Goal: Task Accomplishment & Management: Complete application form

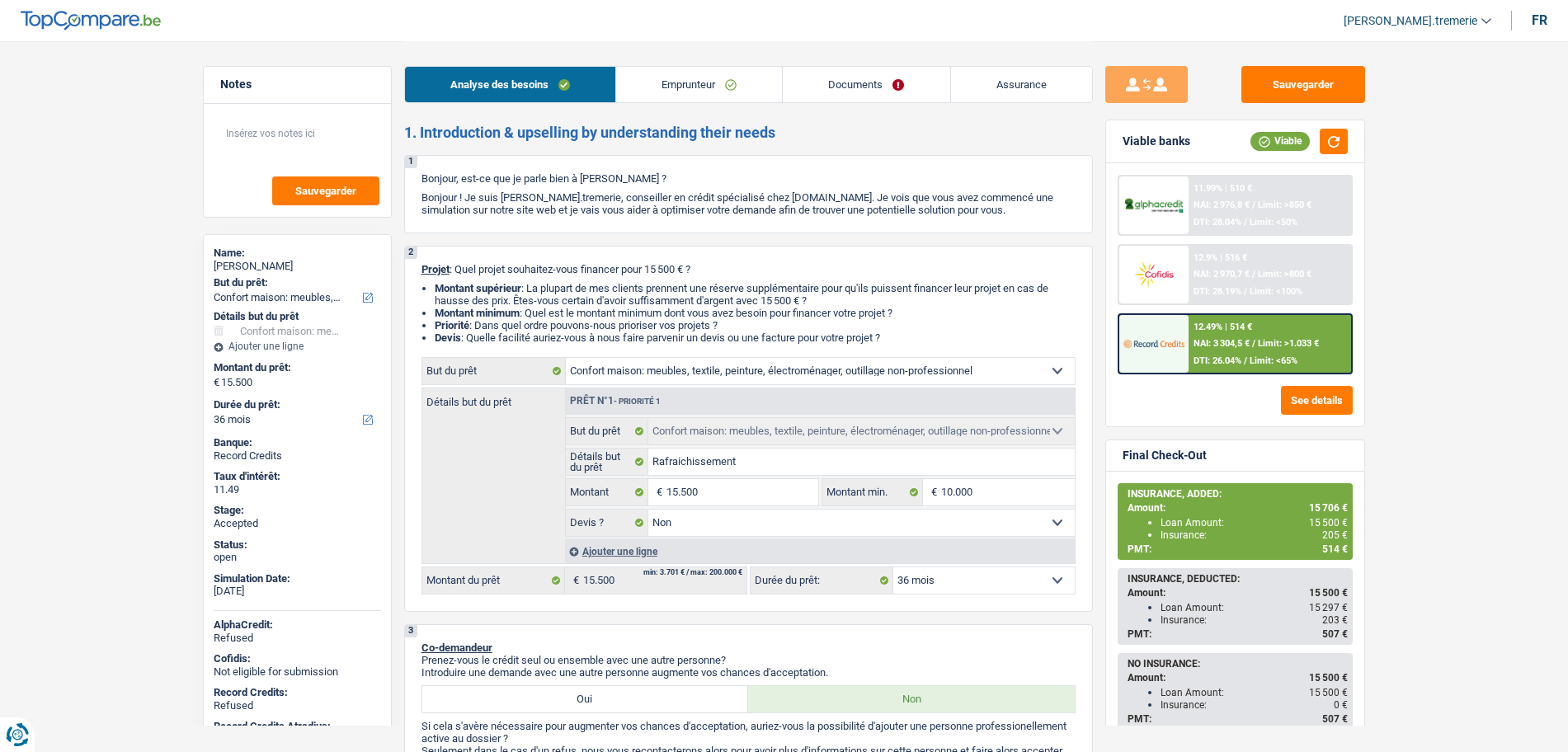
select select "household"
select select "36"
select select "household"
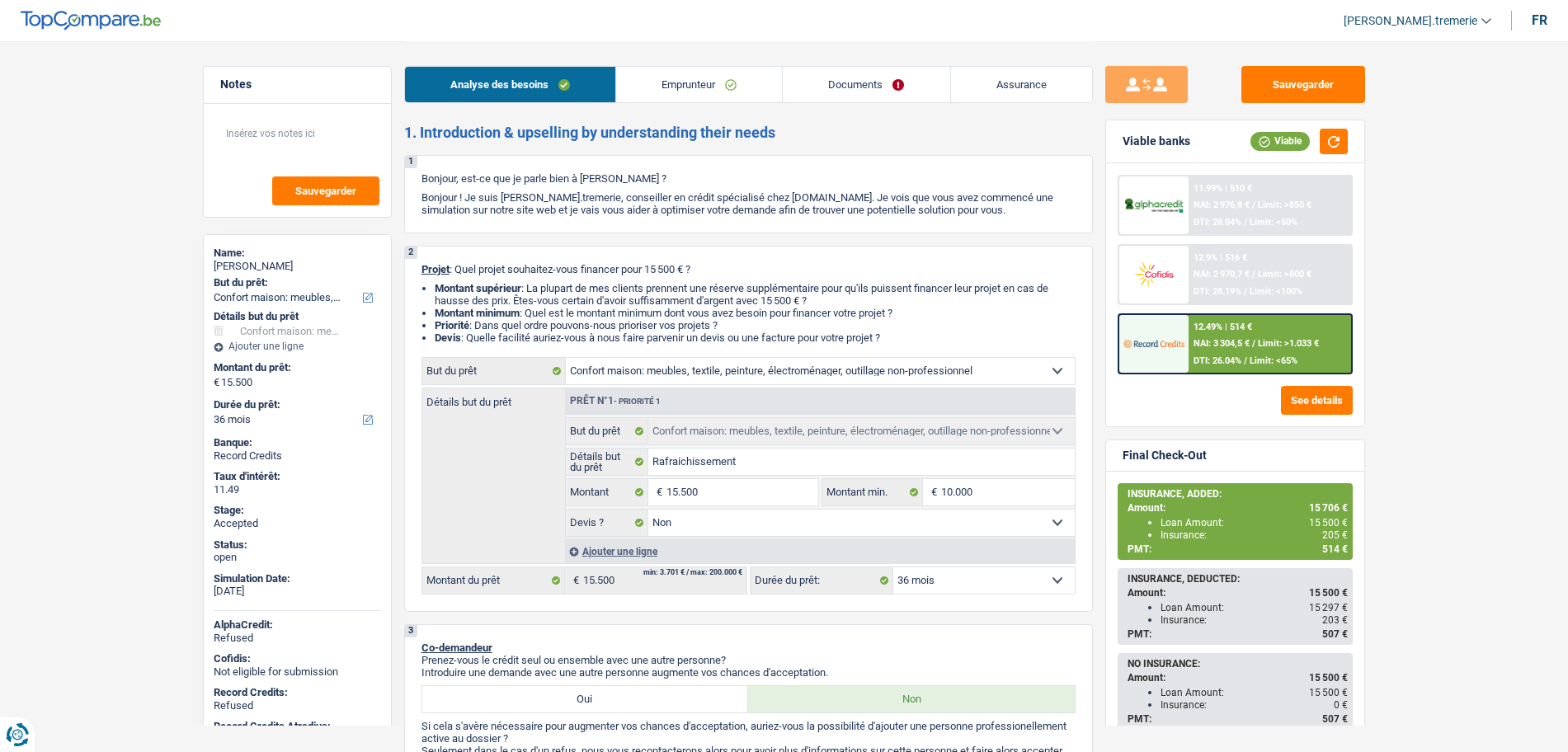
select select "false"
select select "36"
select select "worker"
select select "netSalary"
select select "rents"
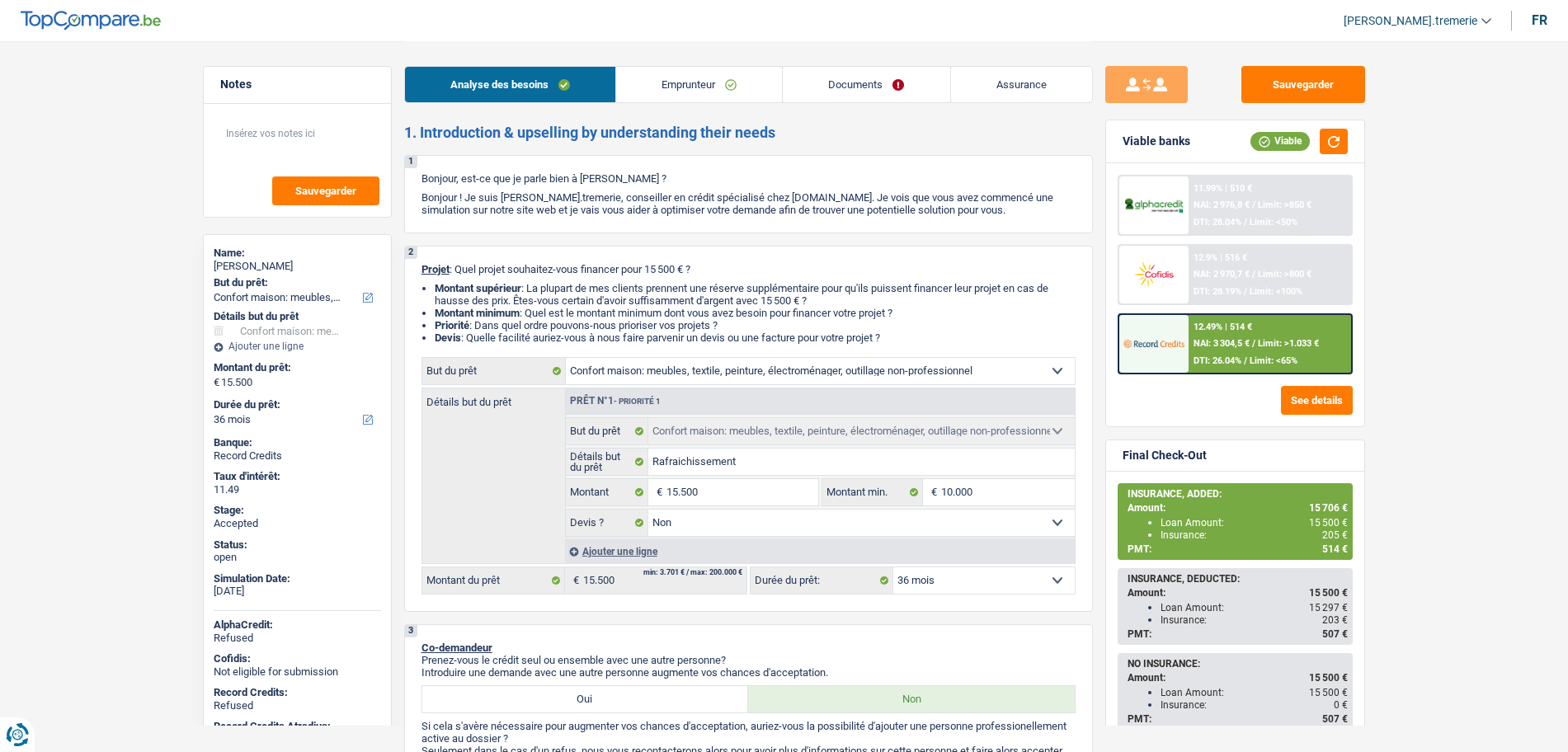
select select "household"
select select "false"
select select "36"
click at [666, 88] on link "Emprunteur" at bounding box center [699, 84] width 166 height 36
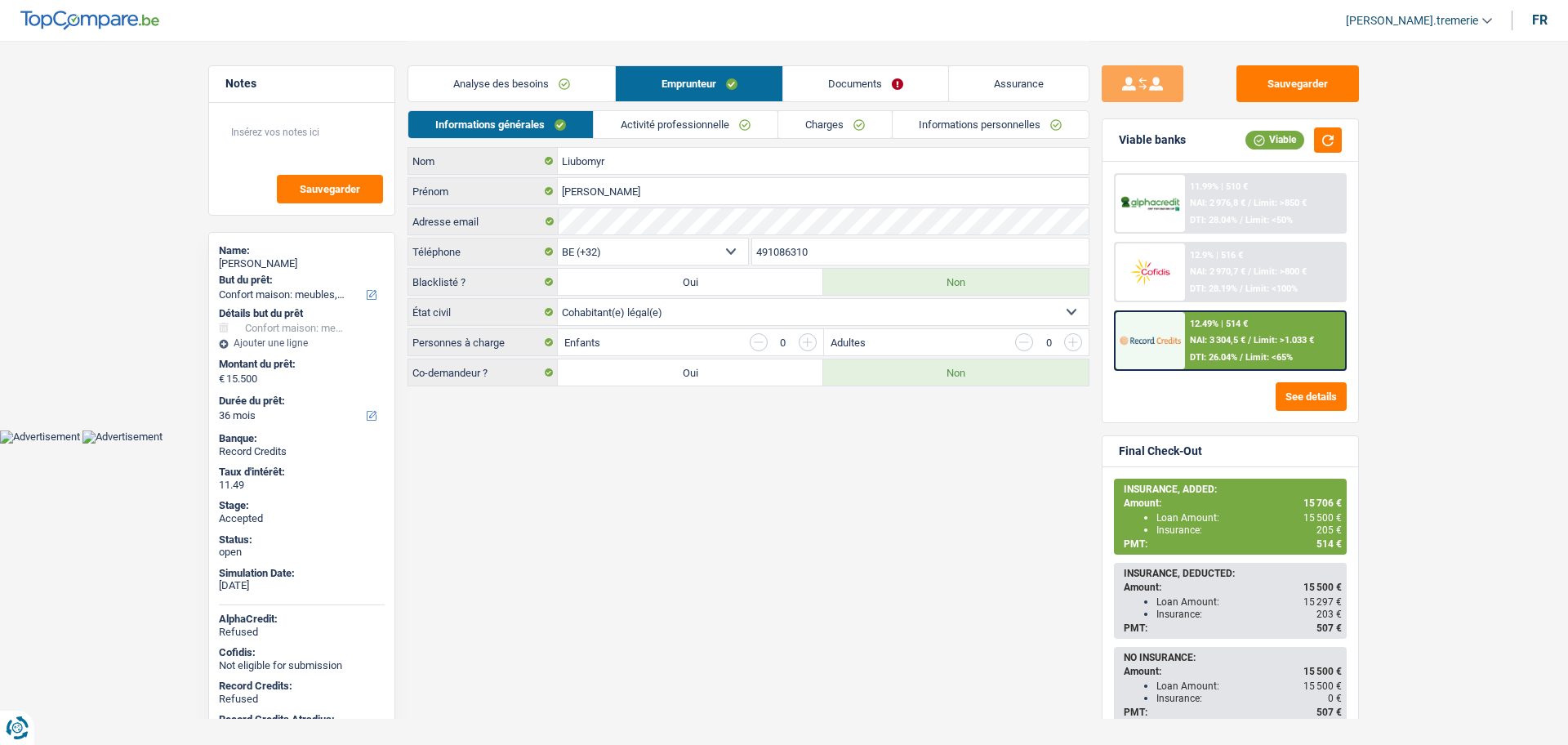
click at [706, 123] on link "Activité professionnelle" at bounding box center [686, 124] width 183 height 27
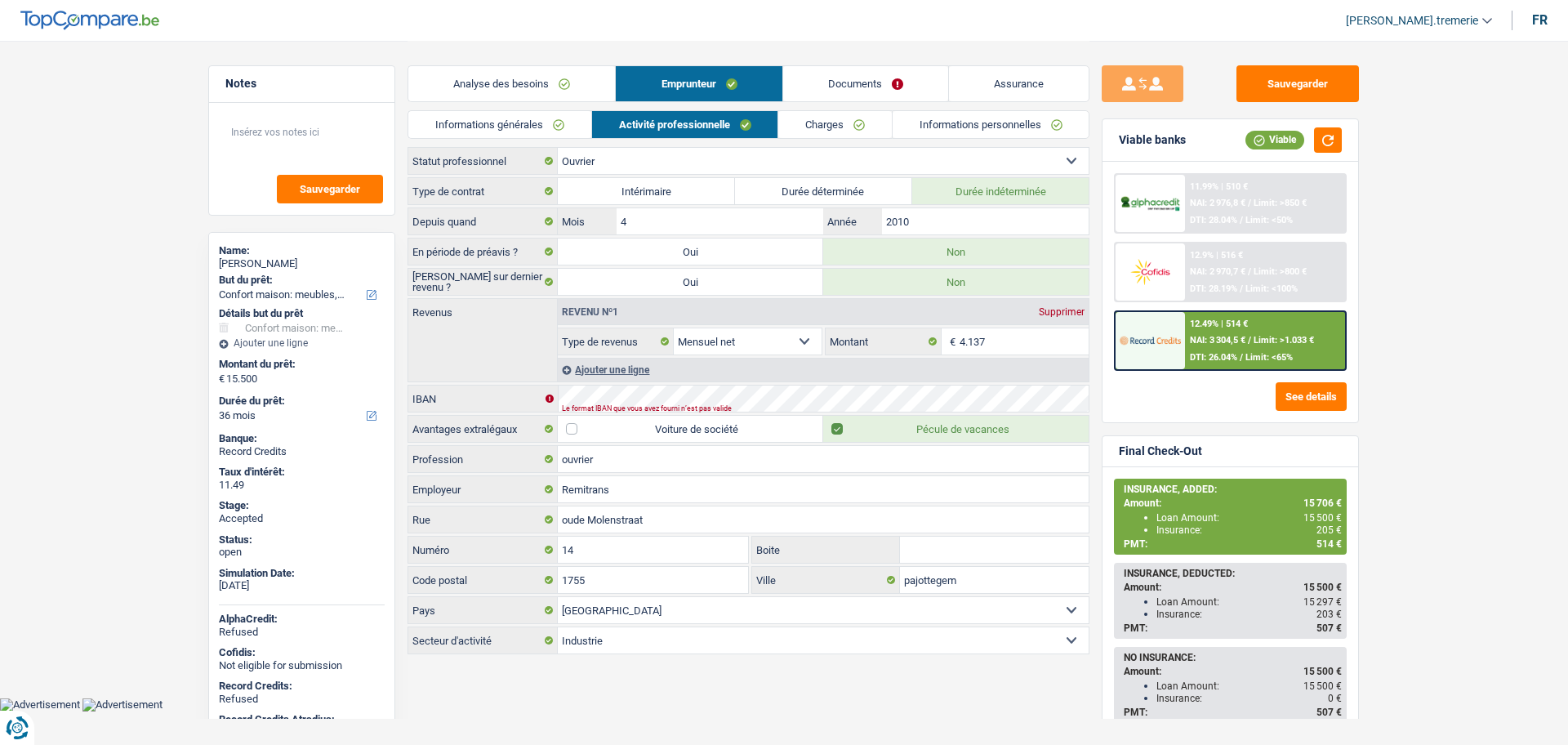
click at [927, 126] on link "Informations personnelles" at bounding box center [991, 124] width 197 height 27
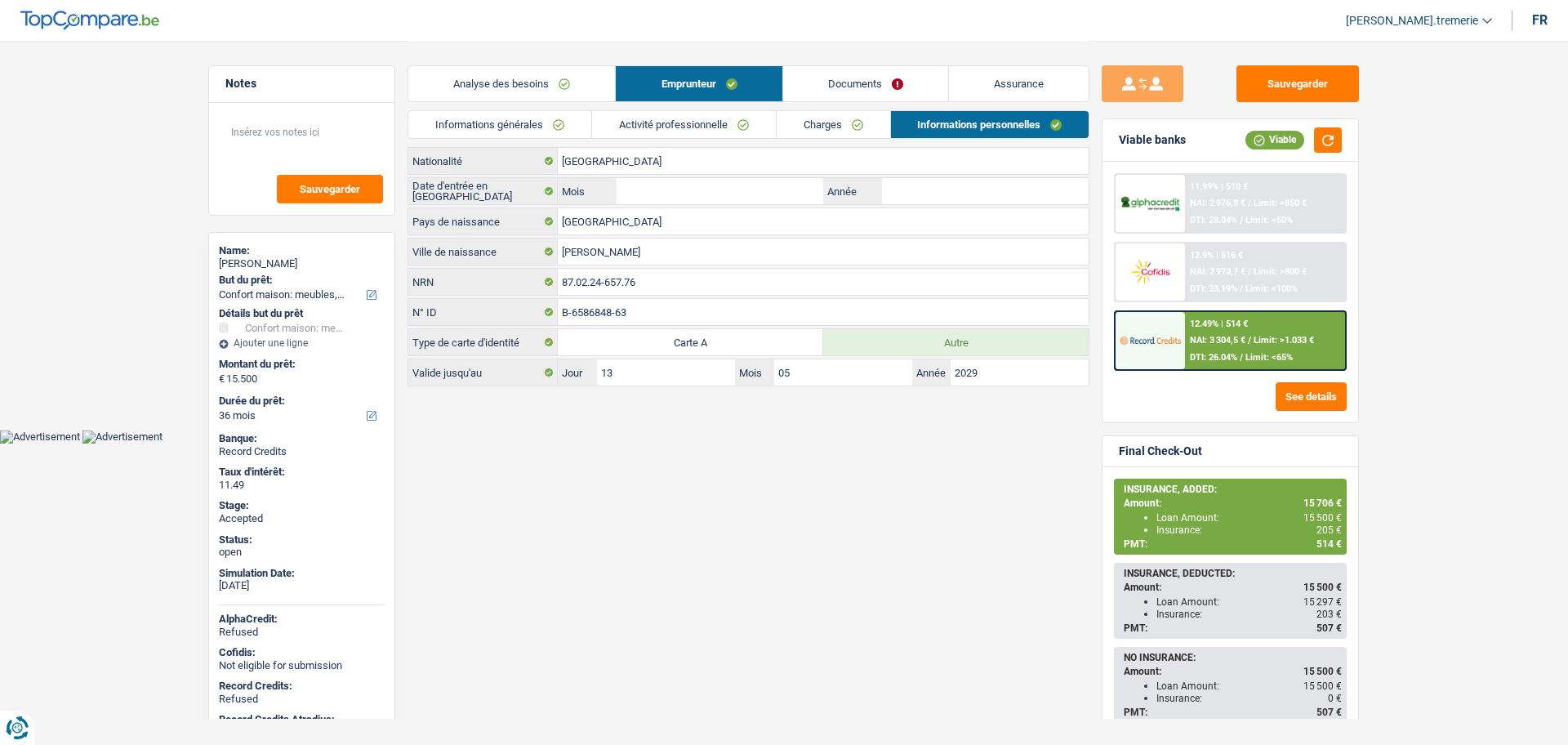
click at [861, 86] on link "Documents" at bounding box center [866, 83] width 165 height 36
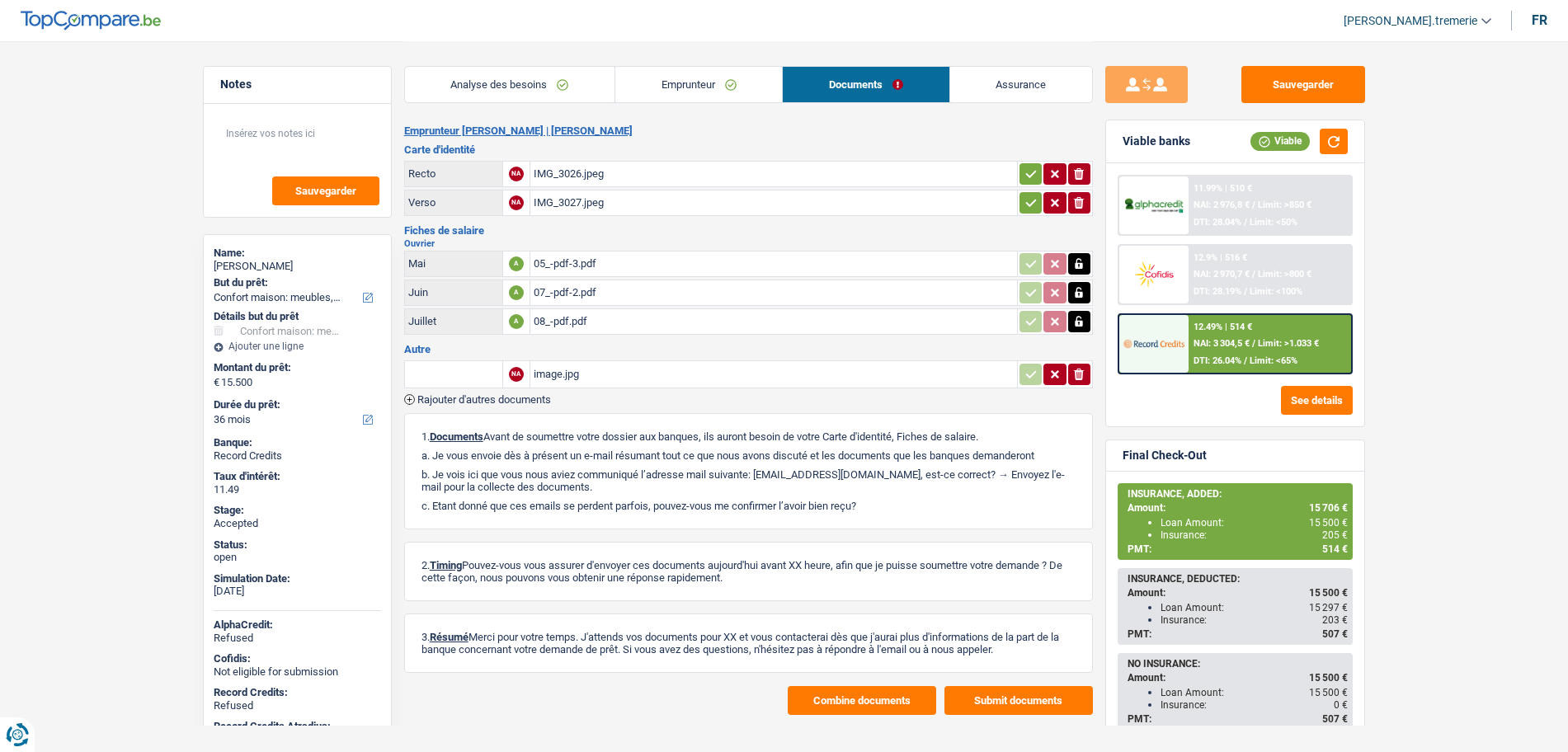
click at [583, 202] on div "IMG_3027.jpeg" at bounding box center [773, 203] width 480 height 25
click at [639, 100] on link "Emprunteur" at bounding box center [699, 84] width 167 height 36
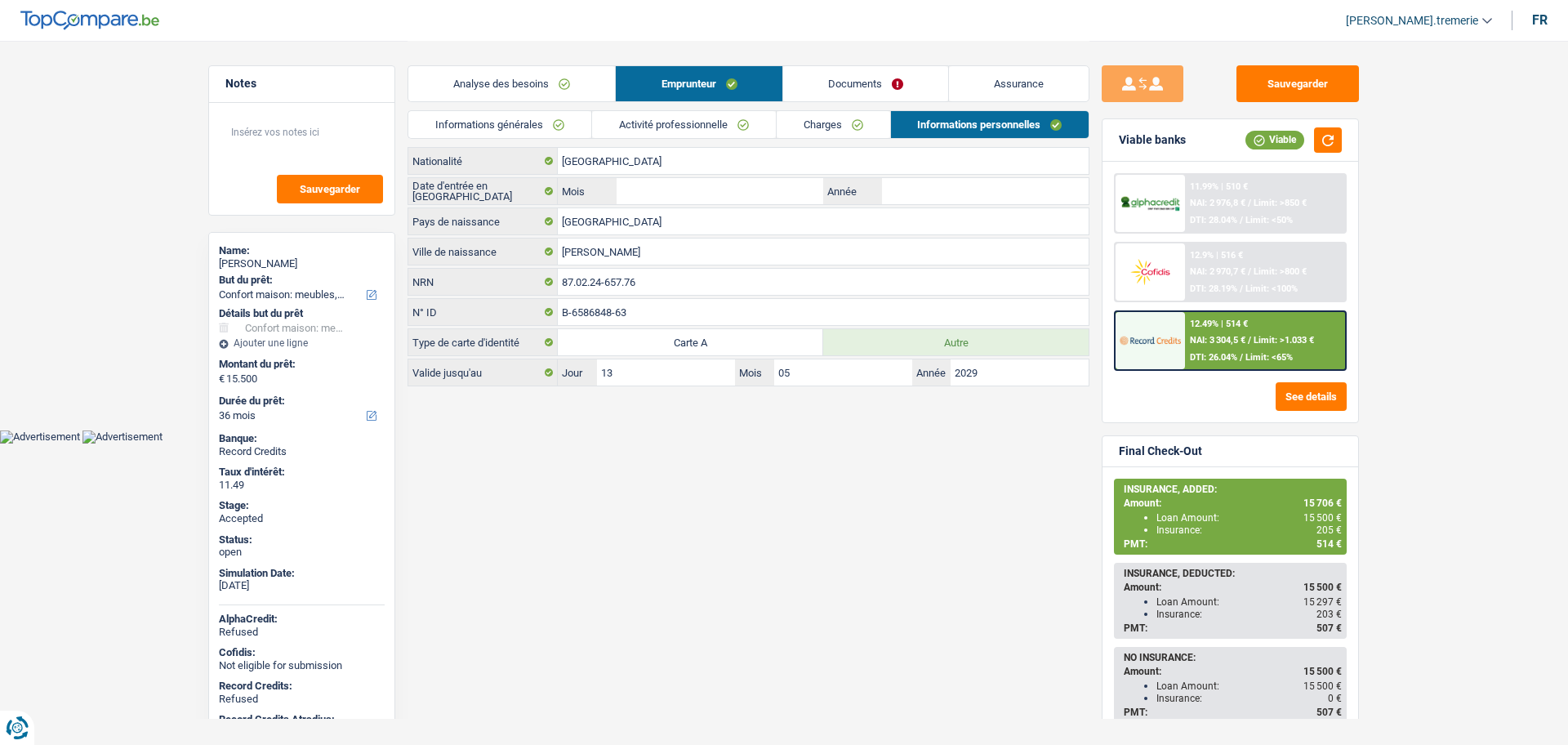
click at [645, 133] on link "Activité professionnelle" at bounding box center [684, 124] width 183 height 27
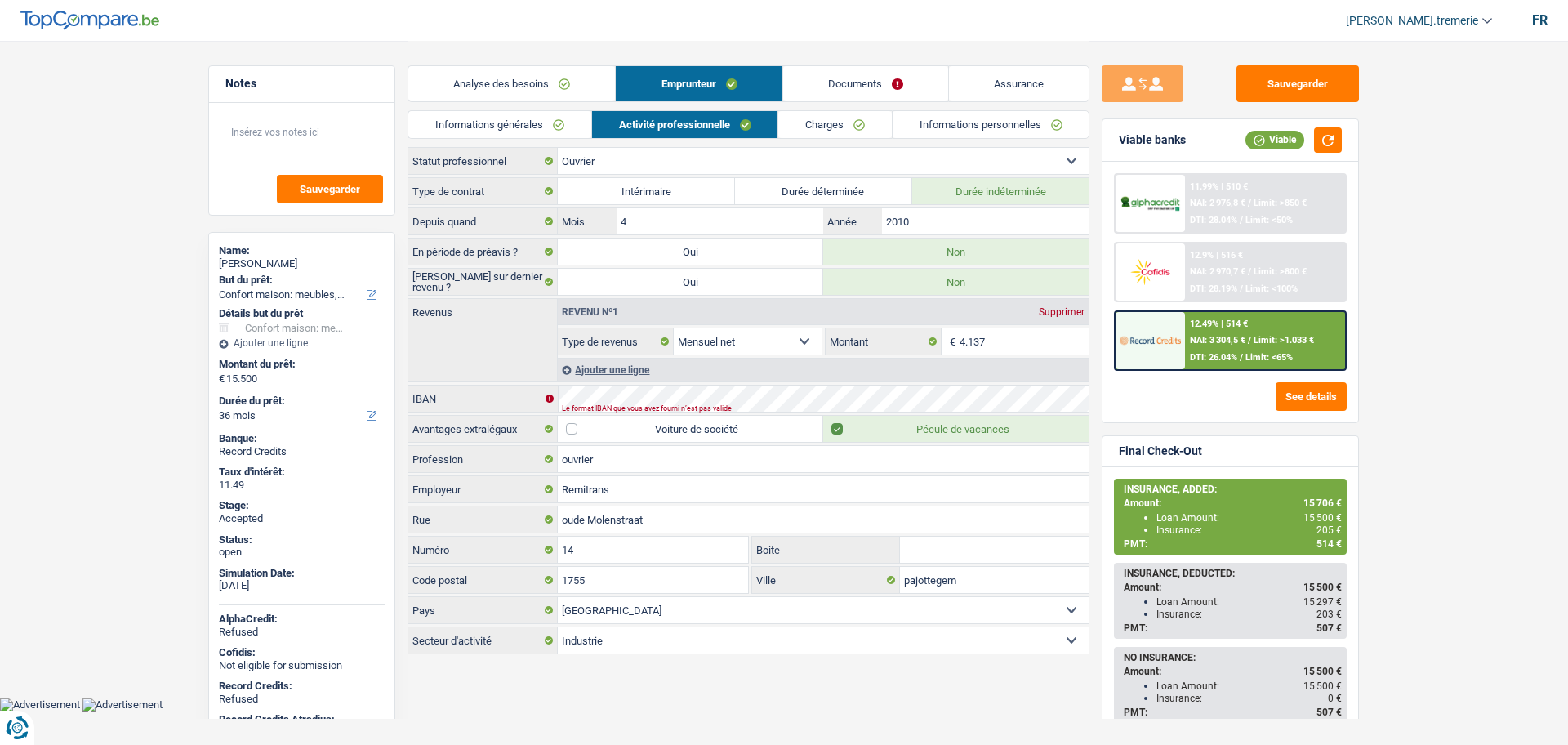
click at [855, 137] on link "Charges" at bounding box center [834, 124] width 113 height 27
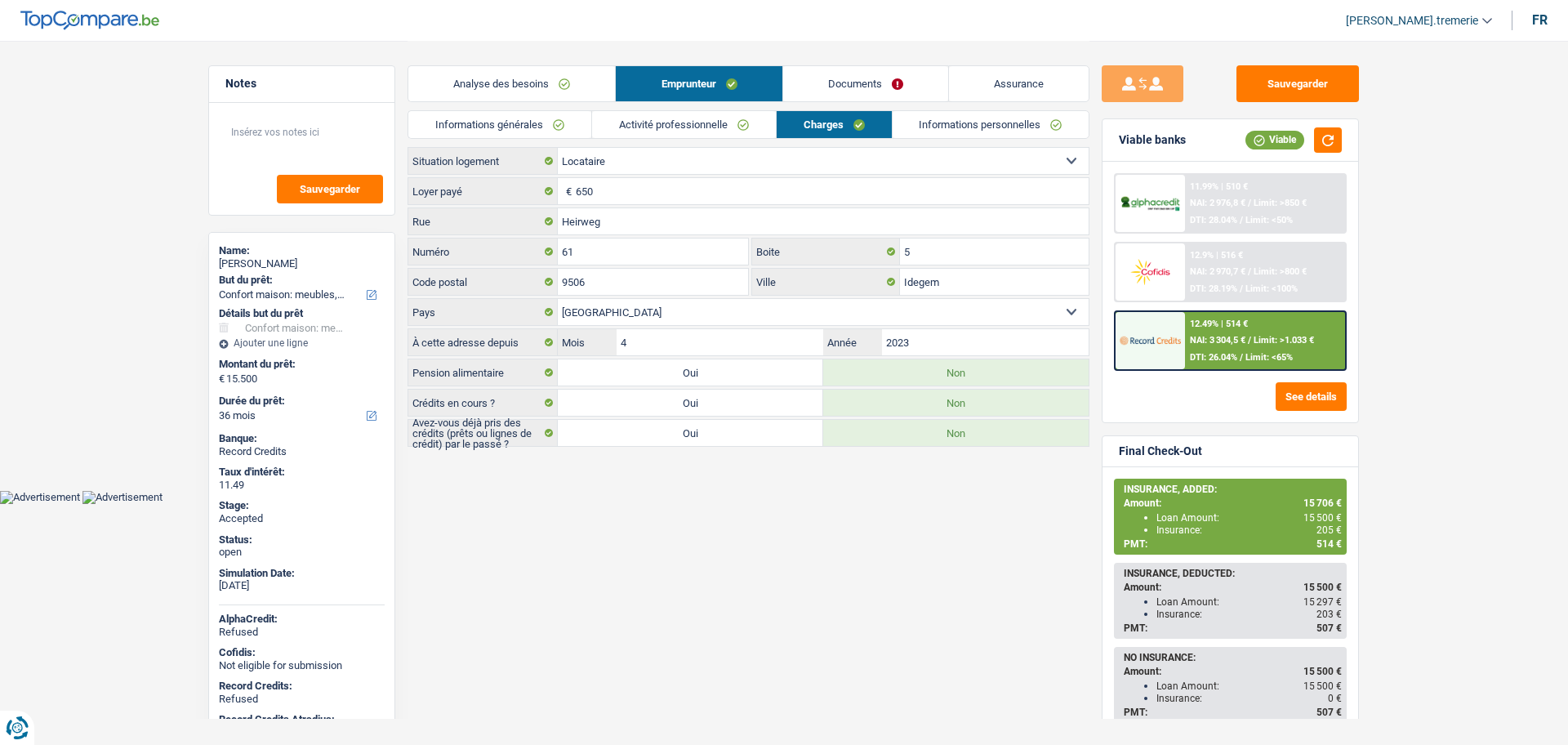
click at [690, 118] on link "Activité professionnelle" at bounding box center [684, 124] width 183 height 27
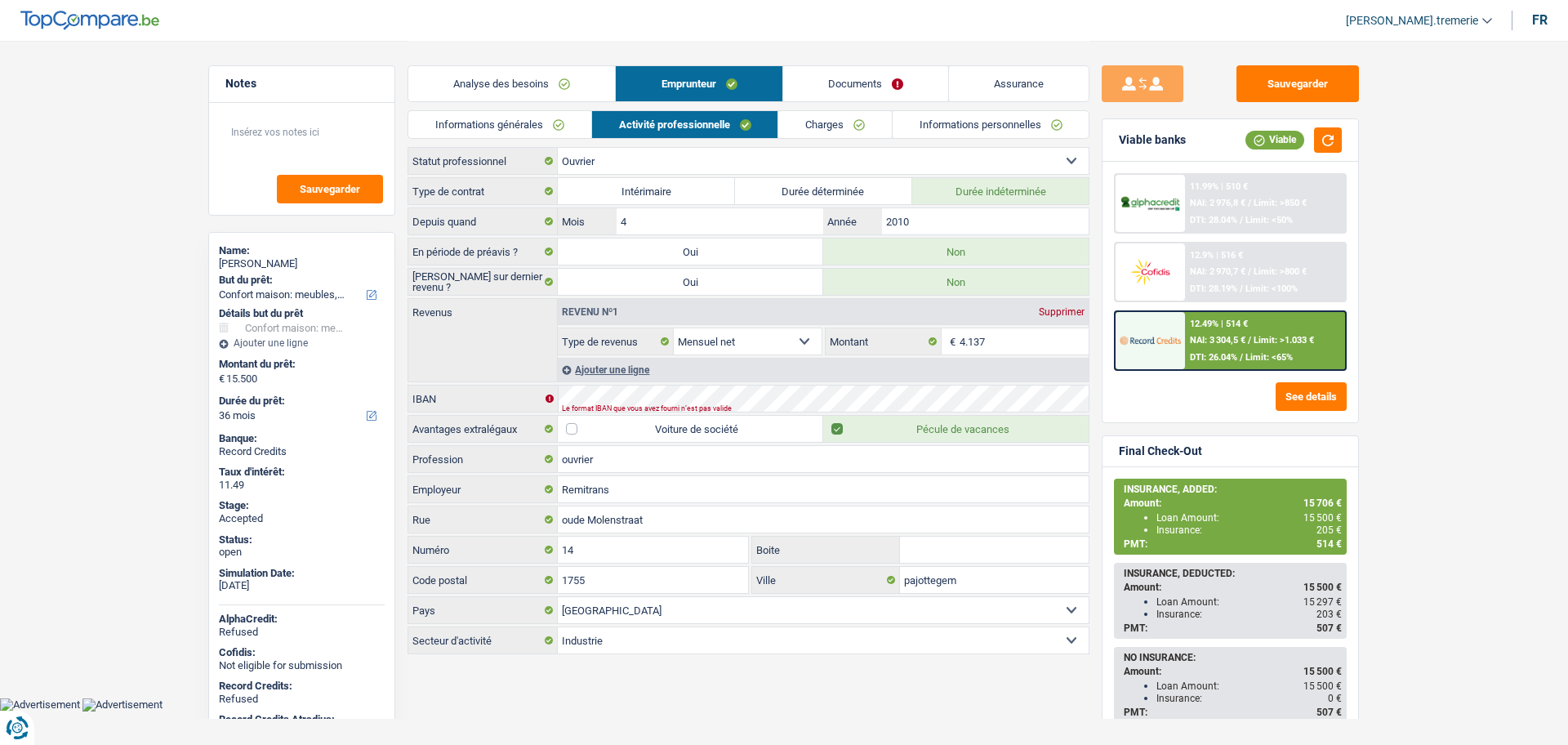
click at [886, 89] on link "Documents" at bounding box center [866, 83] width 165 height 36
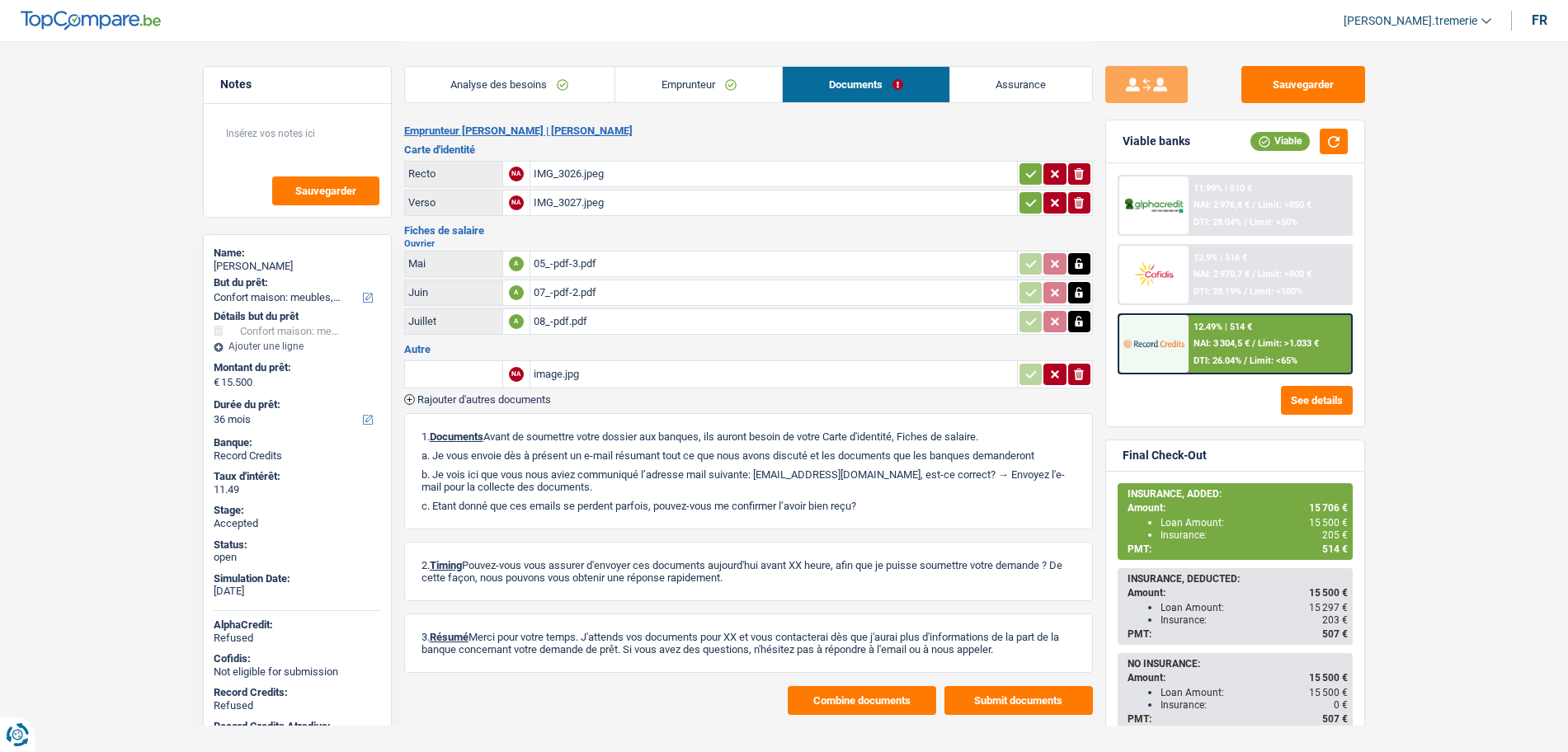
click at [601, 262] on div "05_-pdf-3.pdf" at bounding box center [773, 264] width 480 height 25
drag, startPoint x: 331, startPoint y: 264, endPoint x: 209, endPoint y: 267, distance: 122.0
click at [209, 267] on div "Name: Katerenchuk Liubomyr But du prêt: Confort maison: meubles, textile, peint…" at bounding box center [297, 496] width 188 height 524
copy div "Katerenchuk Liubomyr"
click at [705, 84] on link "Emprunteur" at bounding box center [699, 84] width 167 height 36
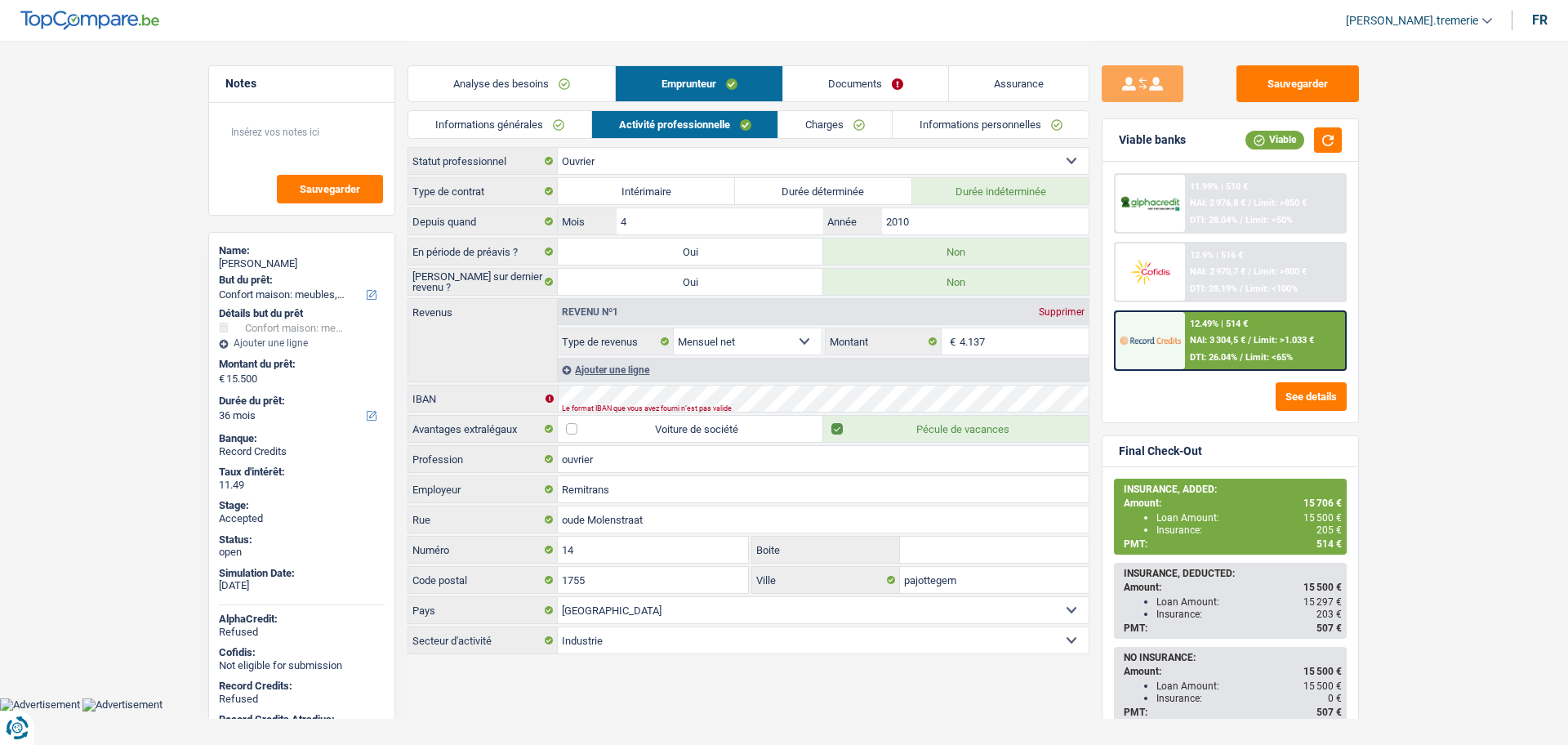
click at [962, 116] on link "Informations personnelles" at bounding box center [991, 124] width 197 height 27
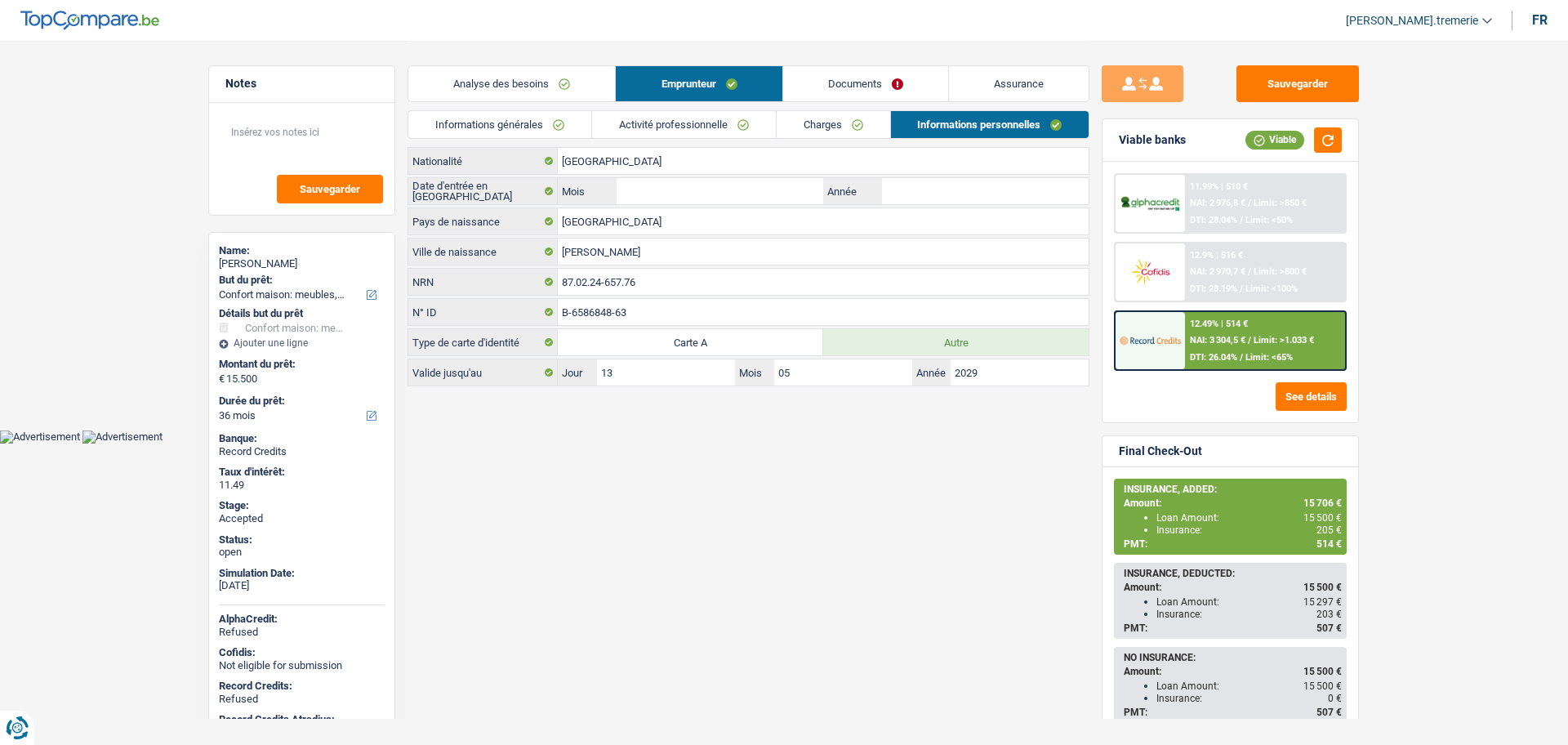
click at [512, 128] on link "Informations générales" at bounding box center [499, 124] width 183 height 27
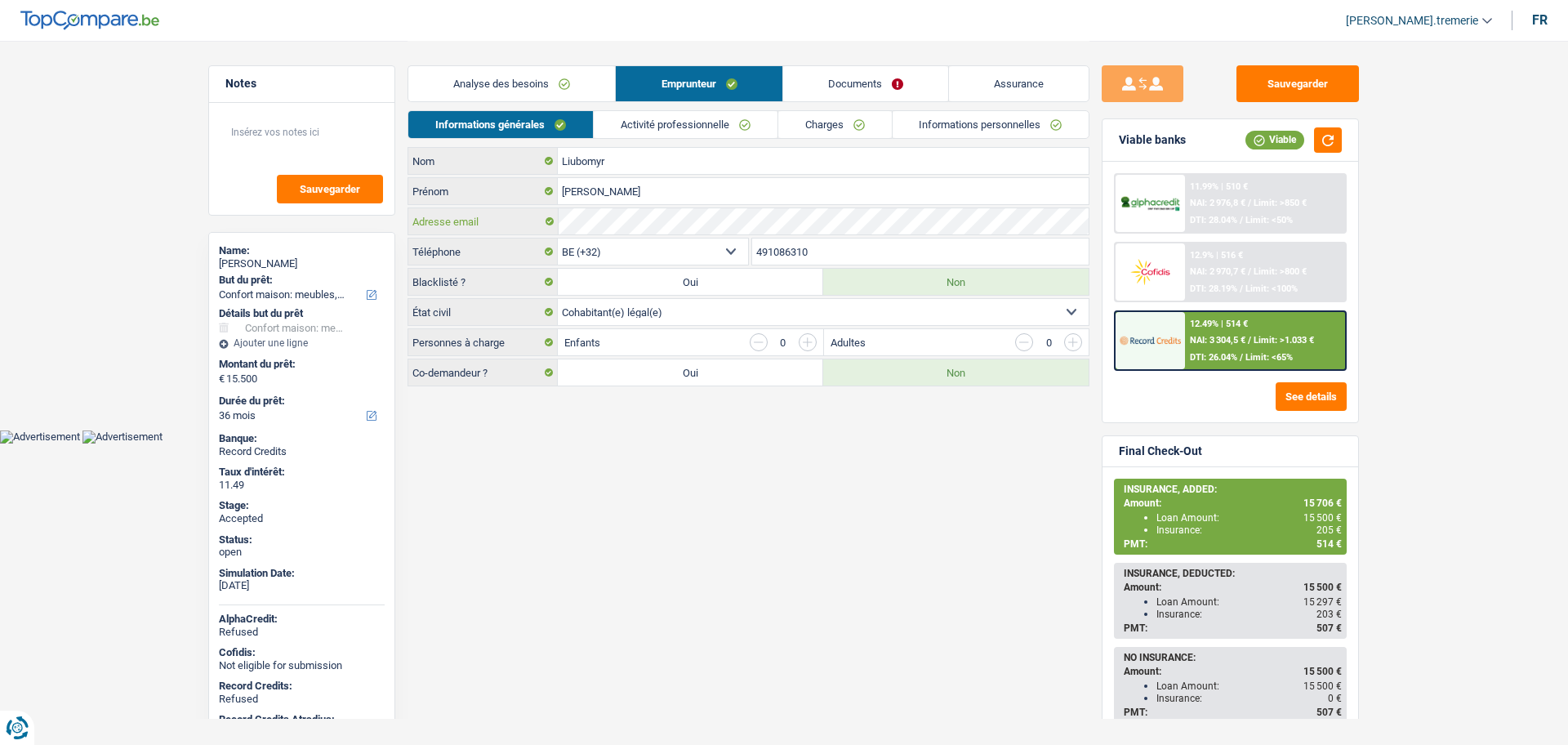
click at [511, 224] on div "Adresse email" at bounding box center [748, 221] width 681 height 26
drag, startPoint x: 851, startPoint y: 241, endPoint x: 737, endPoint y: 242, distance: 114.0
click at [737, 242] on div "BE (+32) LU (+352) Sélectionner une option Téléphone 491086310 Téléphone" at bounding box center [748, 253] width 682 height 31
